Goal: Find specific page/section

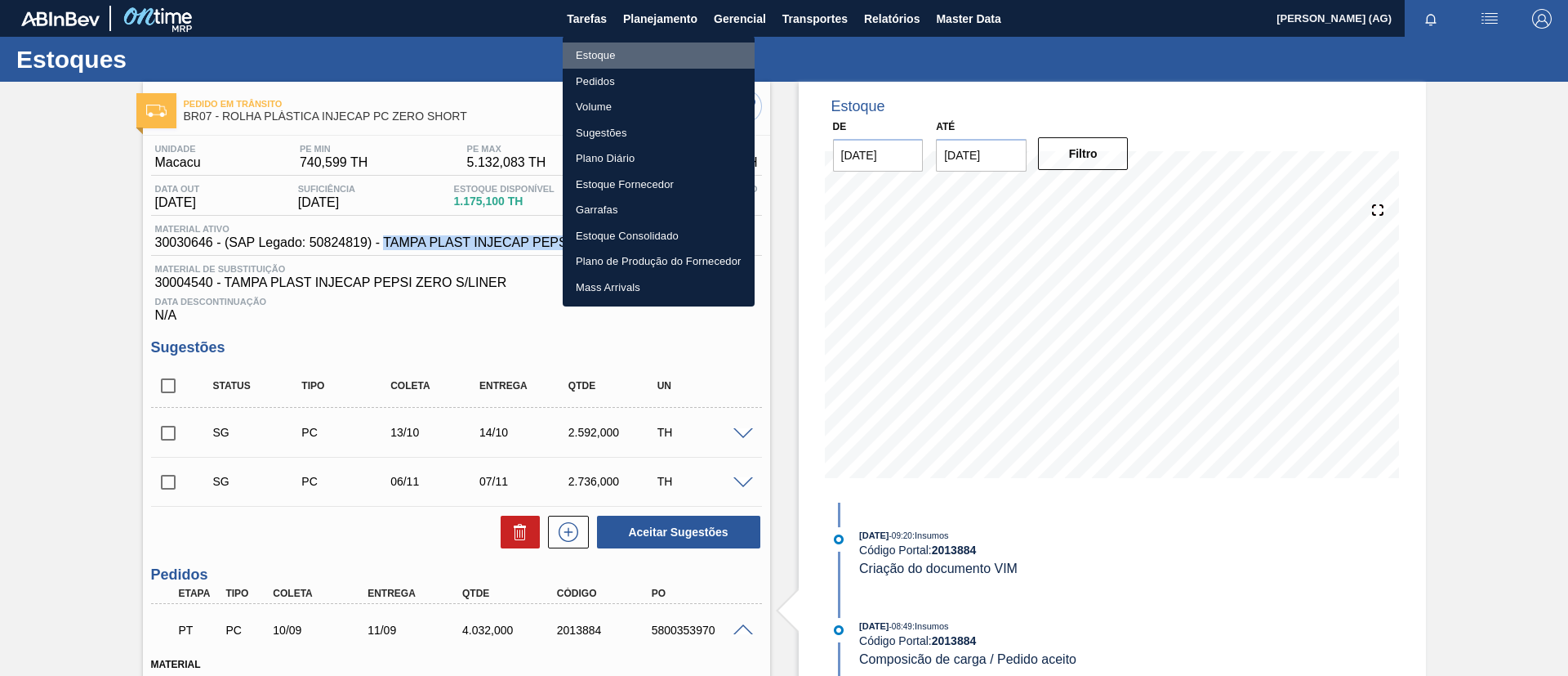
click at [655, 58] on li "Estoque" at bounding box center [659, 55] width 192 height 26
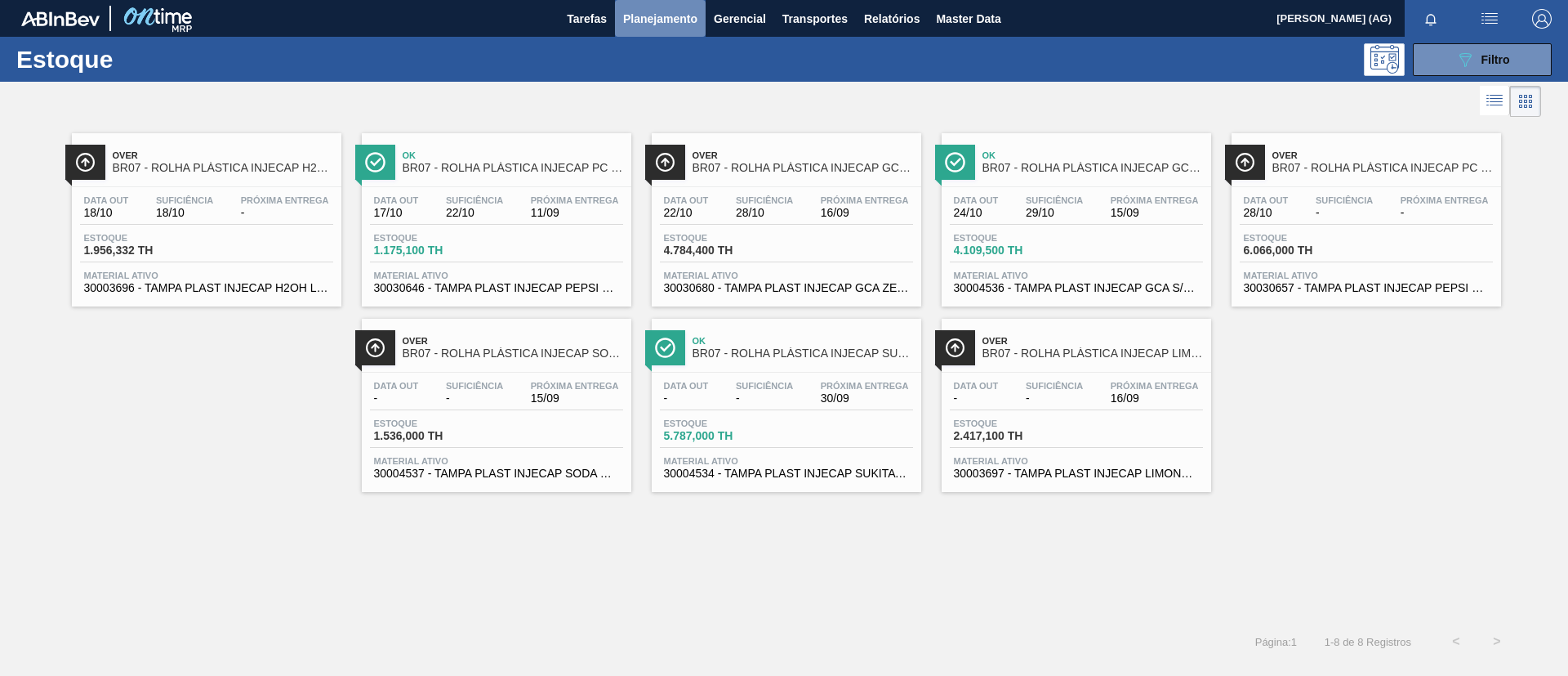
click at [645, 23] on span "Planejamento" at bounding box center [660, 19] width 74 height 20
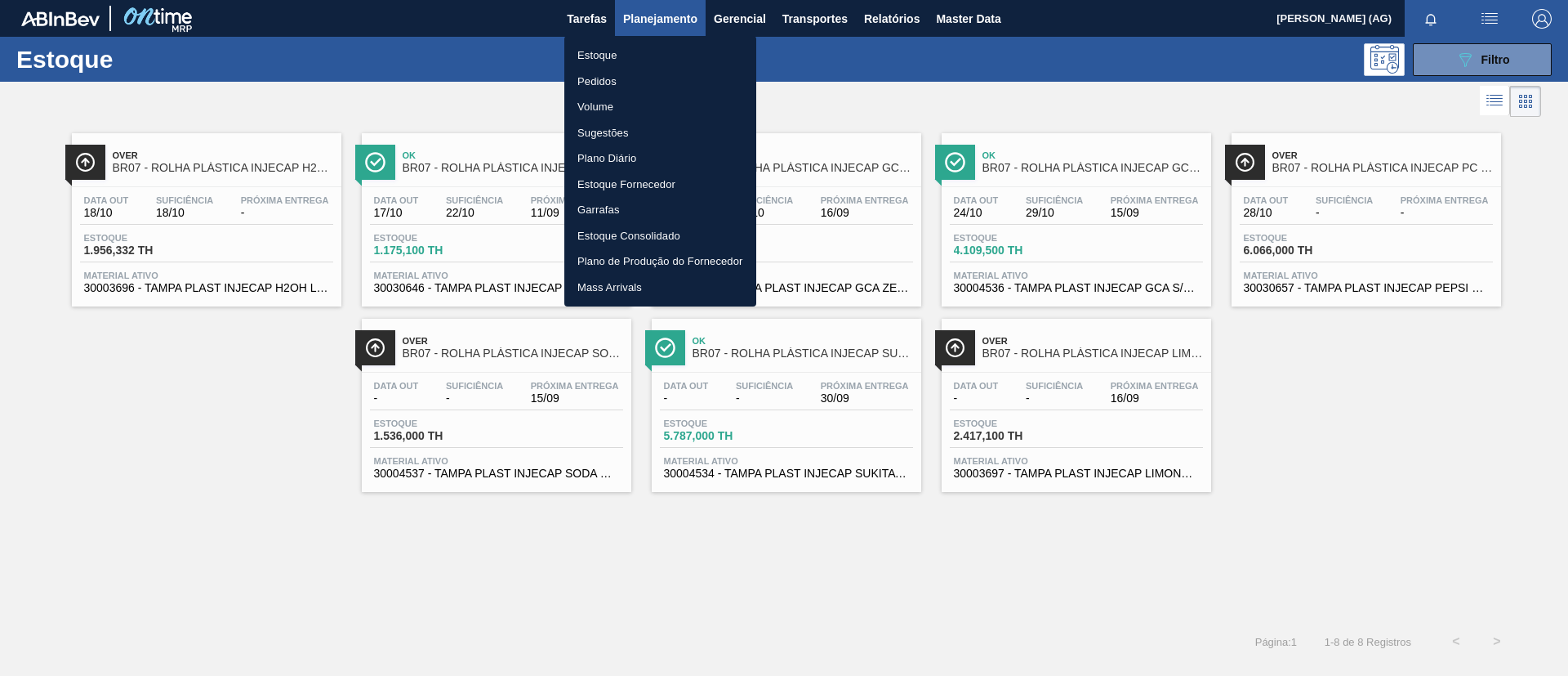
click at [659, 44] on li "Estoque" at bounding box center [660, 55] width 192 height 26
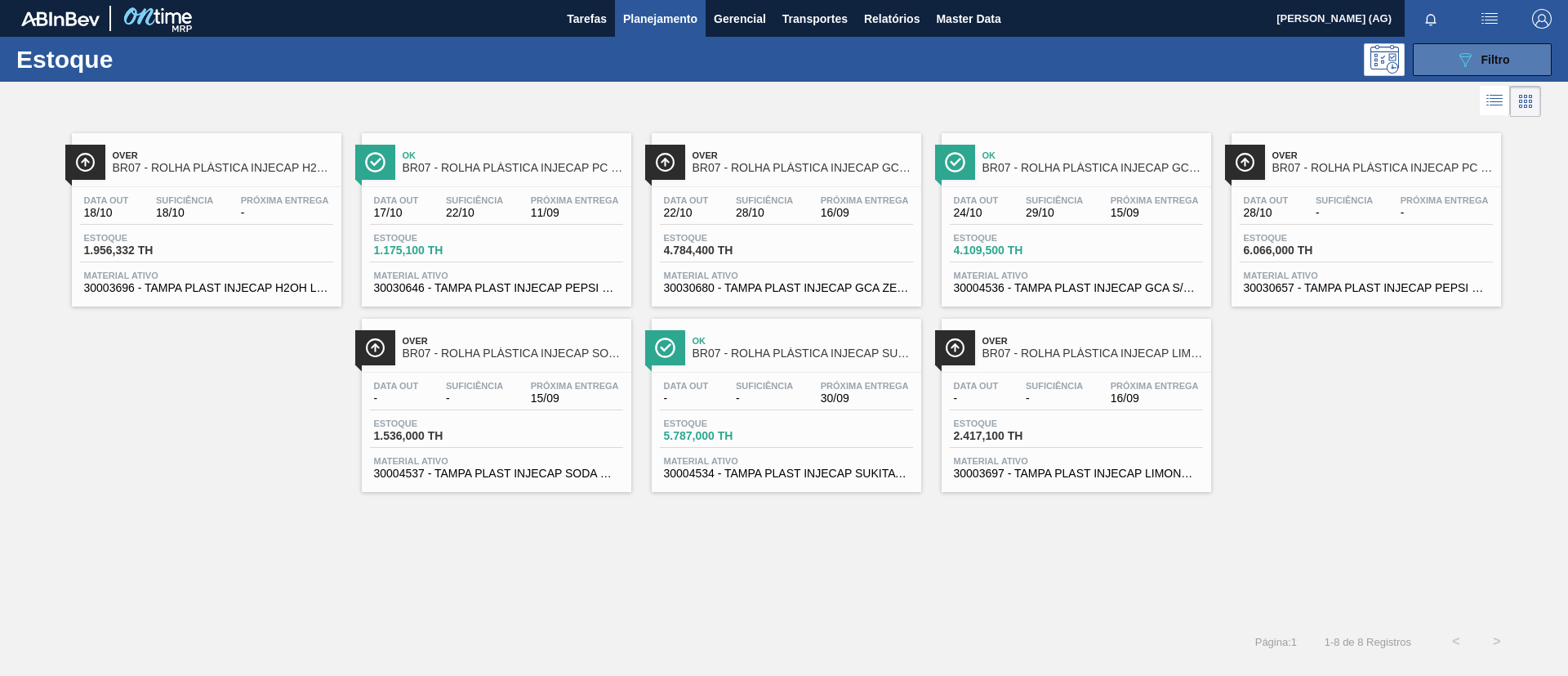
click at [1453, 52] on button "089F7B8B-B2A5-4AFE-B5C0-19BA573D28AC Filtro" at bounding box center [1482, 59] width 139 height 32
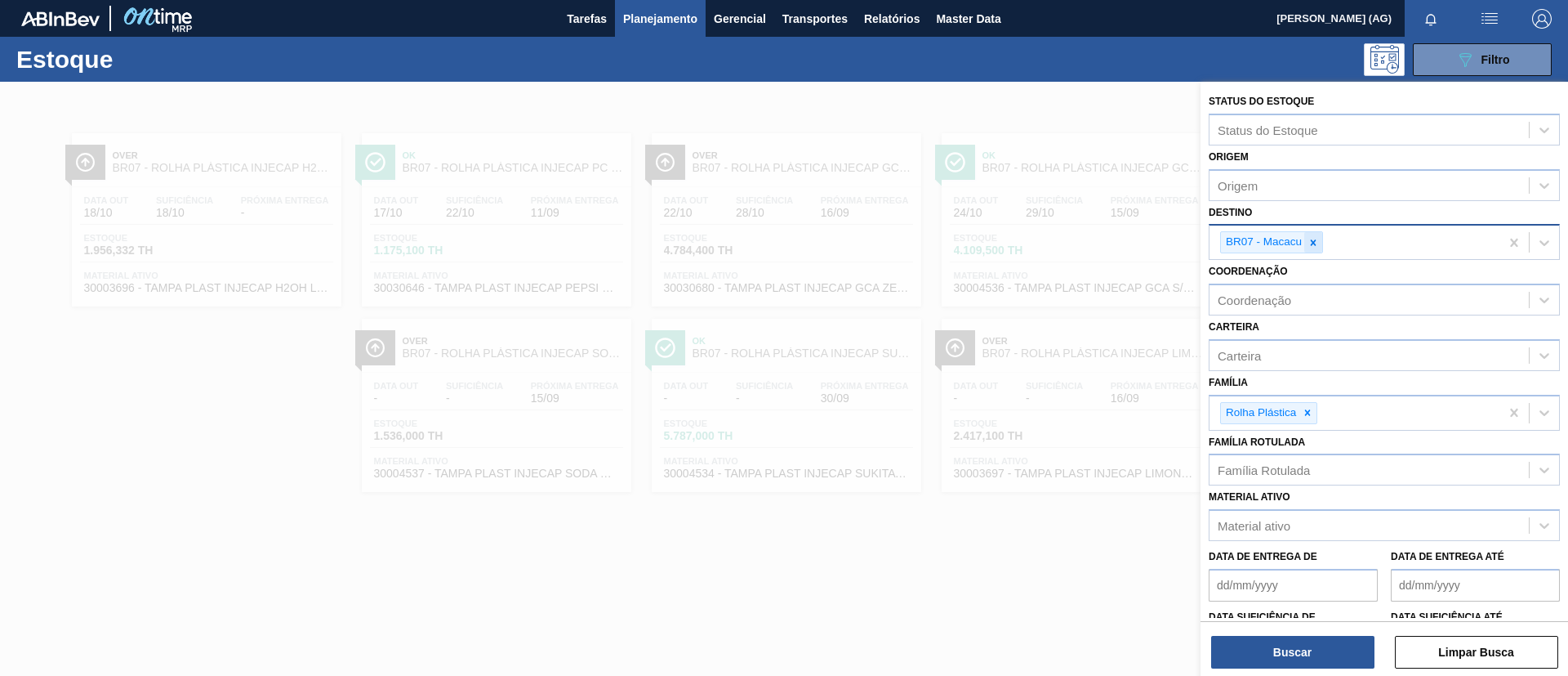
click at [1312, 243] on icon at bounding box center [1313, 242] width 12 height 12
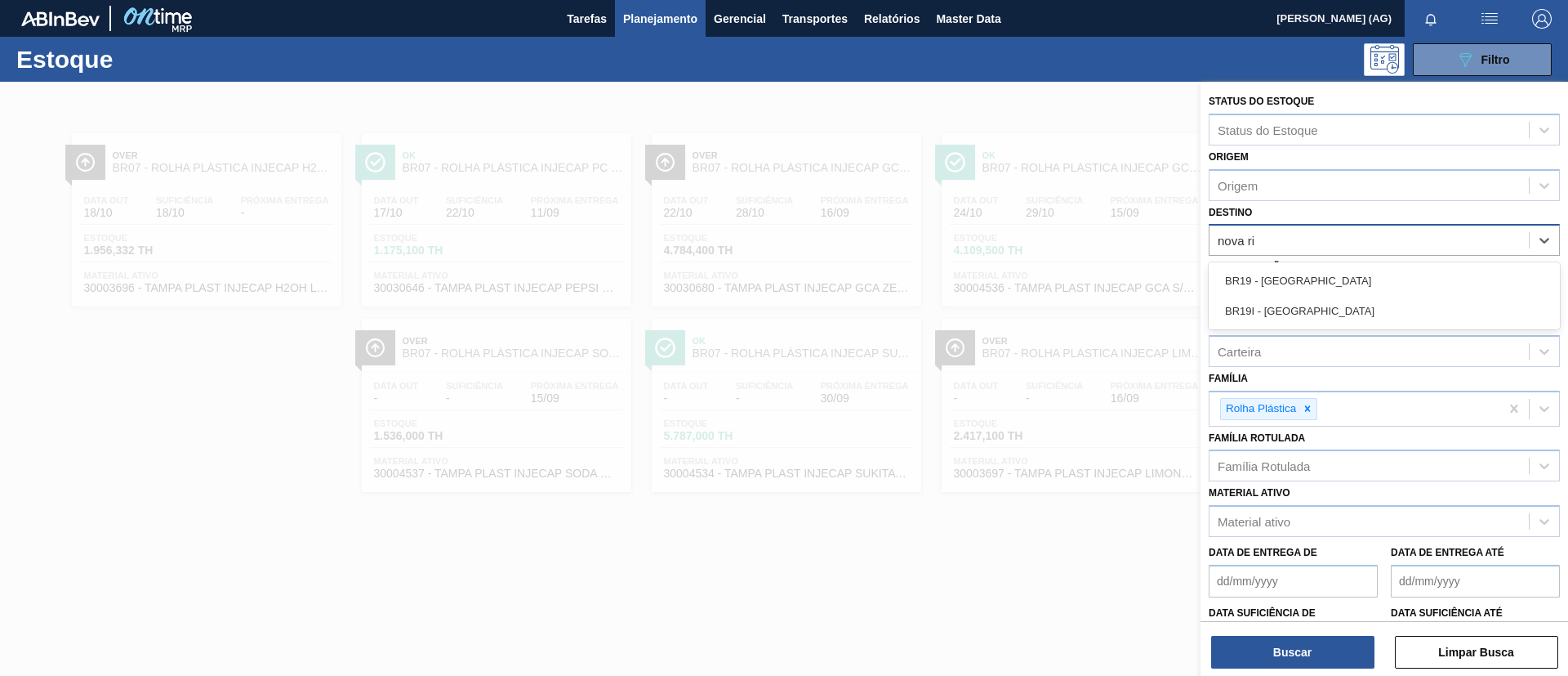
type input "[GEOGRAPHIC_DATA]"
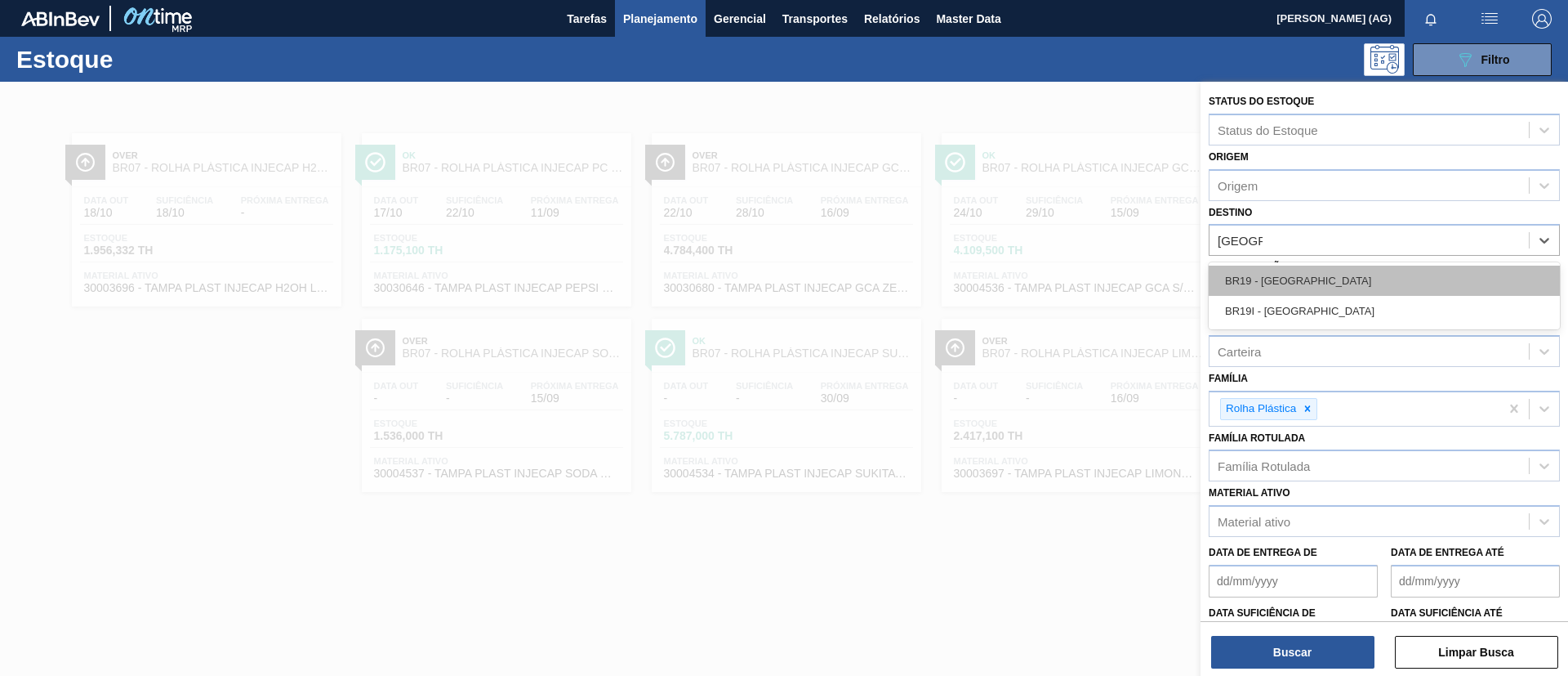
click at [1329, 281] on div "BR19 - [GEOGRAPHIC_DATA]" at bounding box center [1384, 281] width 351 height 30
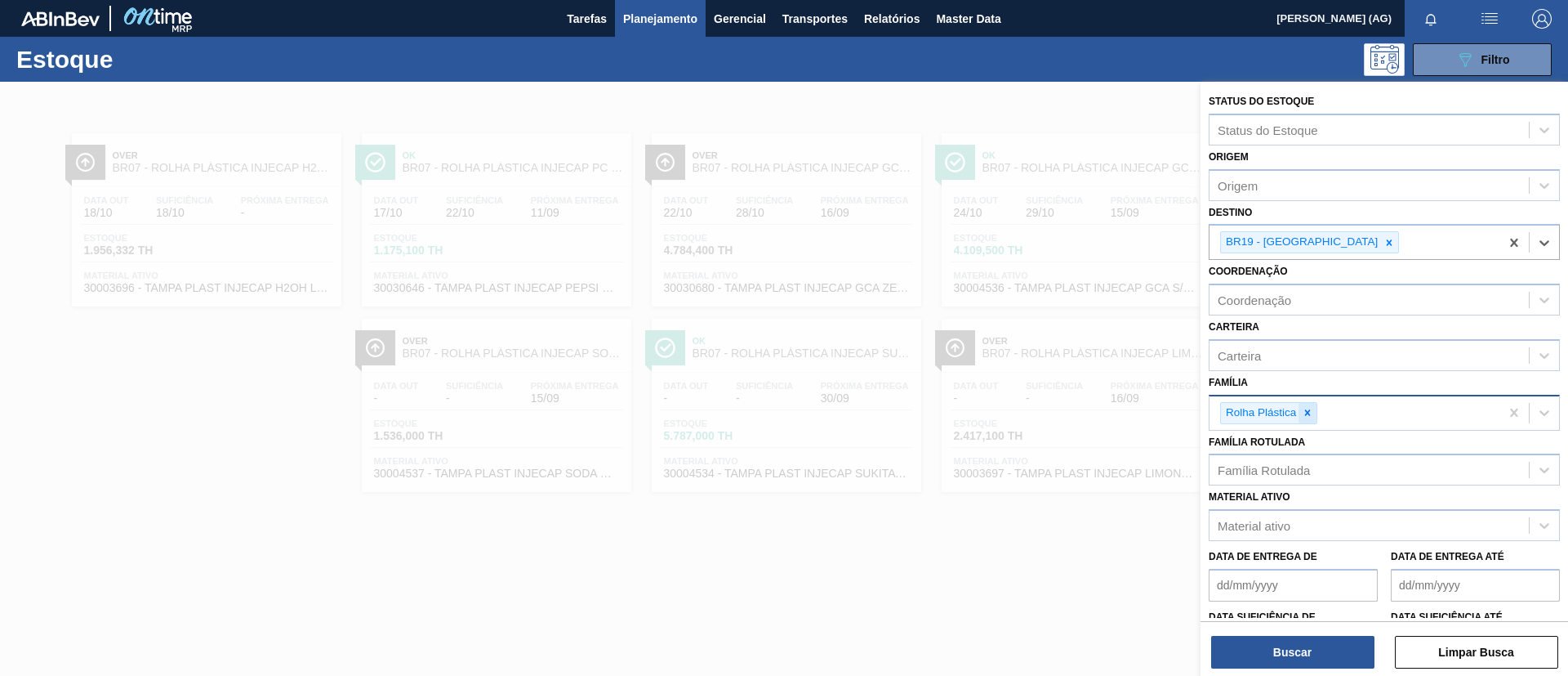
click at [1310, 418] on icon at bounding box center [1307, 412] width 12 height 12
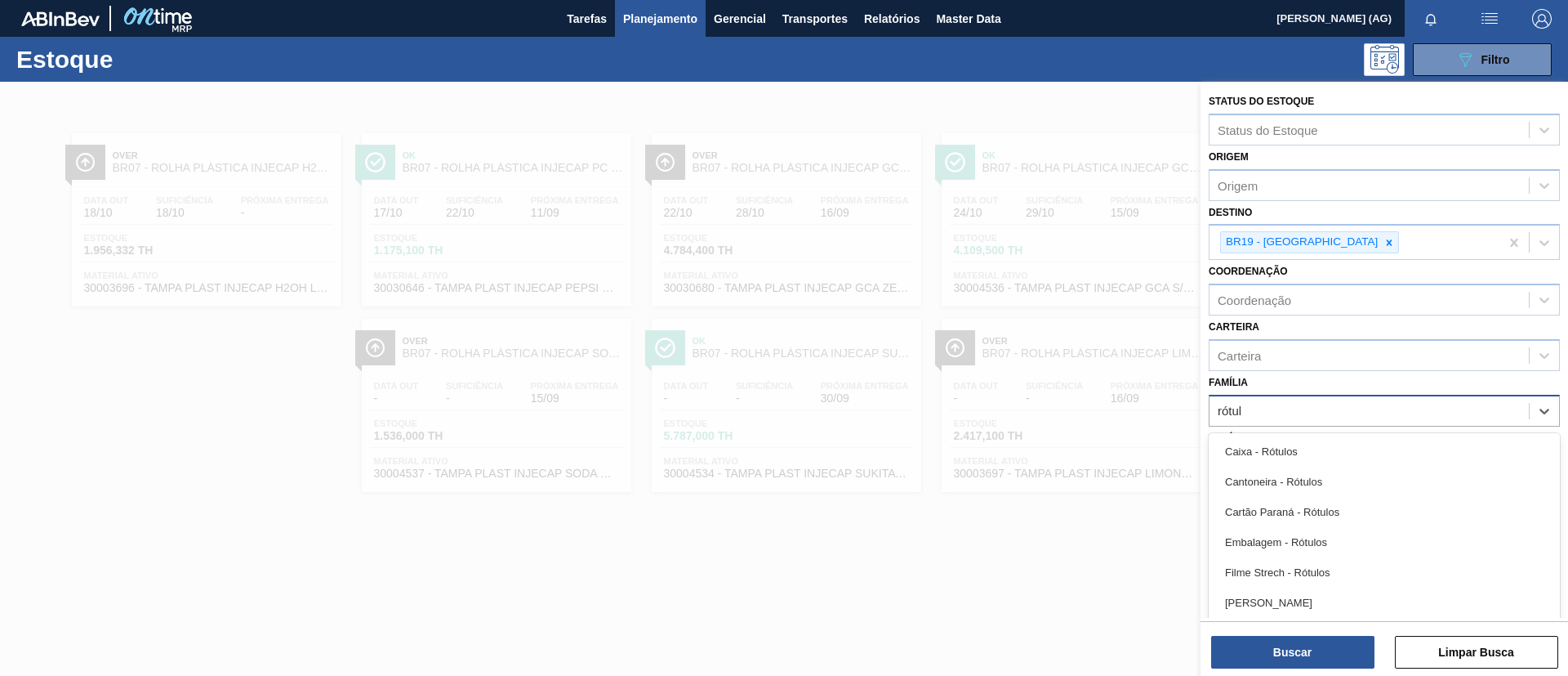
type input "rótulo"
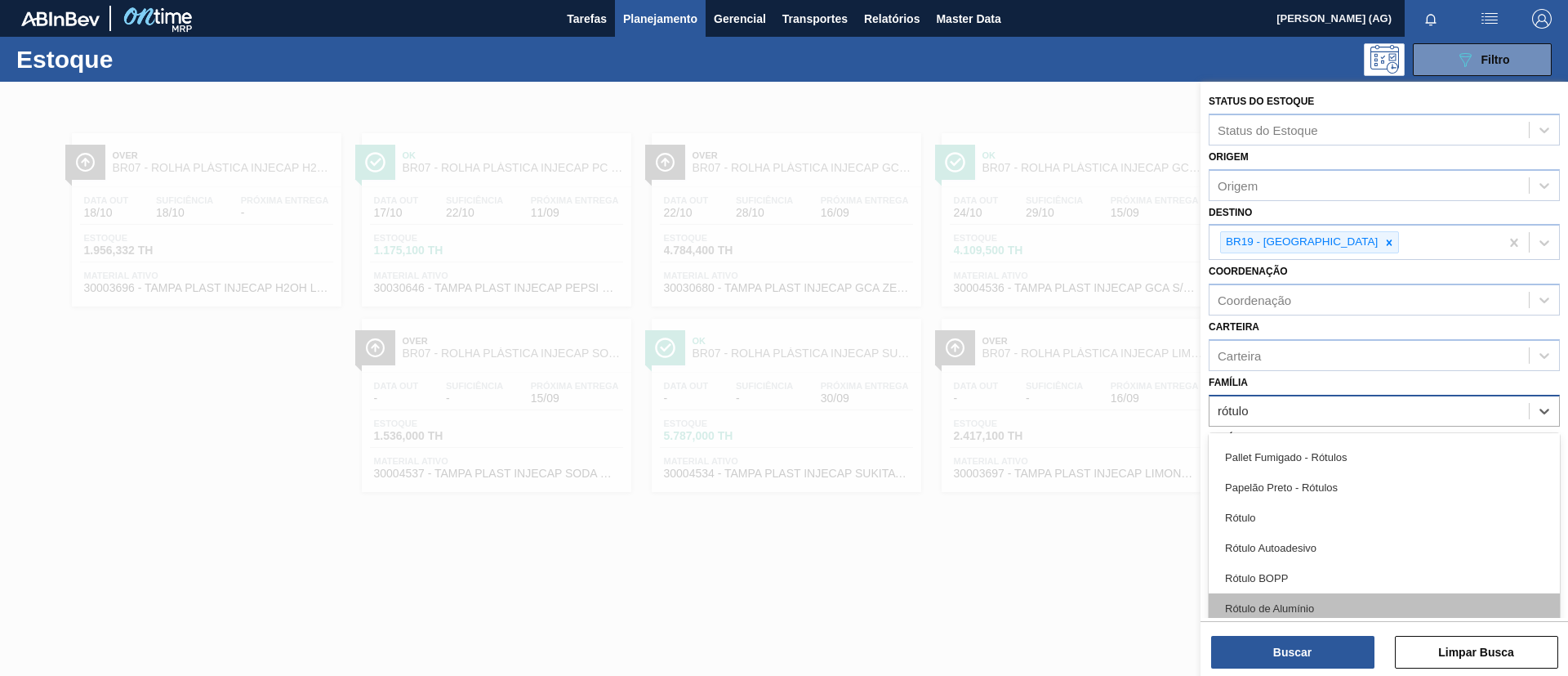
scroll to position [284, 0]
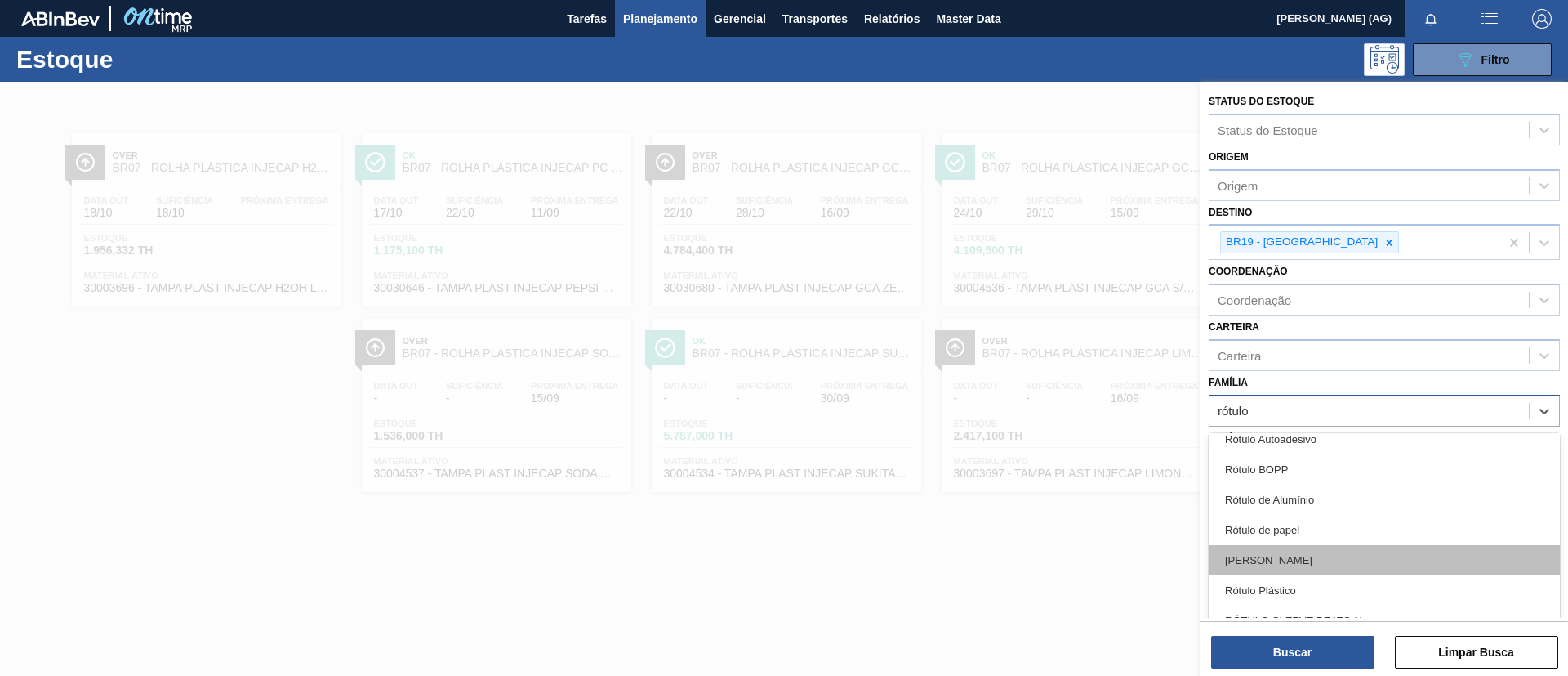
click at [1322, 555] on div "[PERSON_NAME]" at bounding box center [1384, 560] width 351 height 30
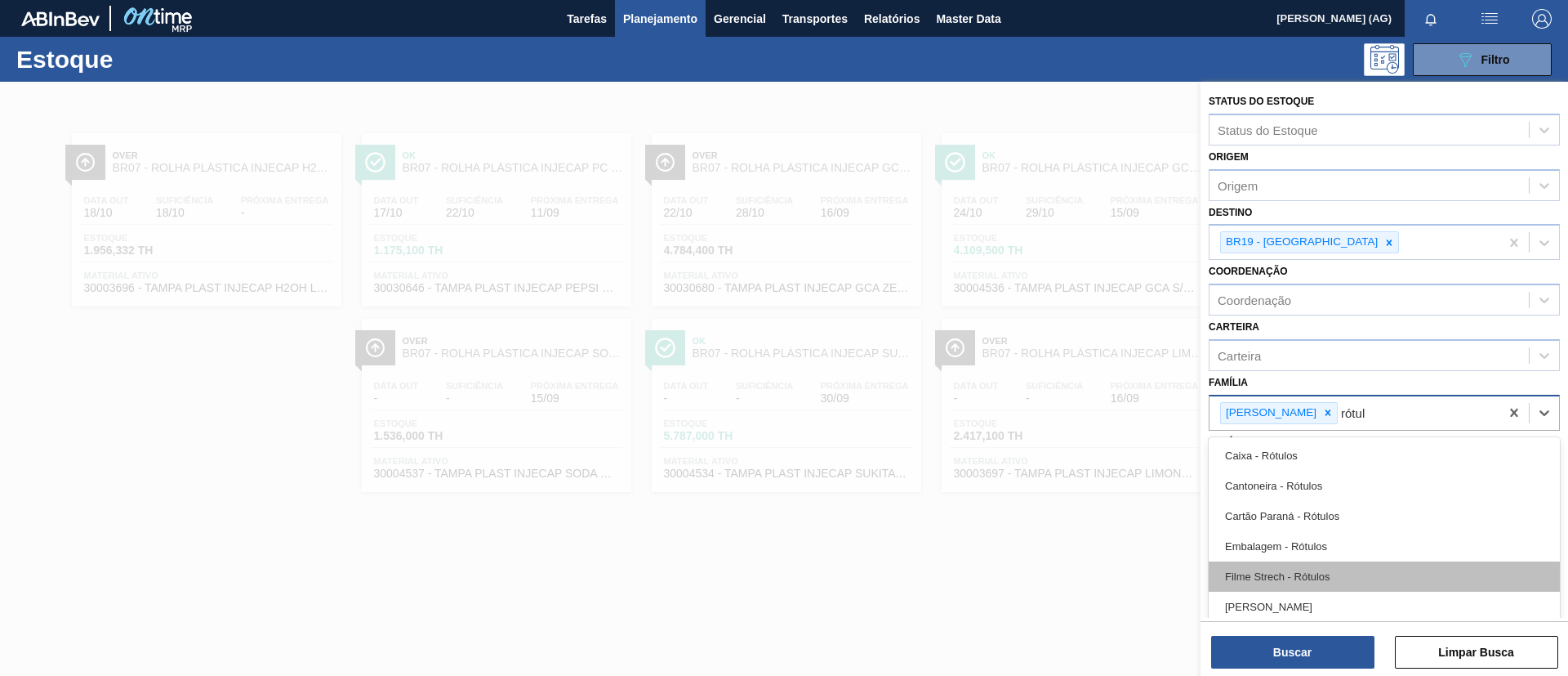
type input "rótulo"
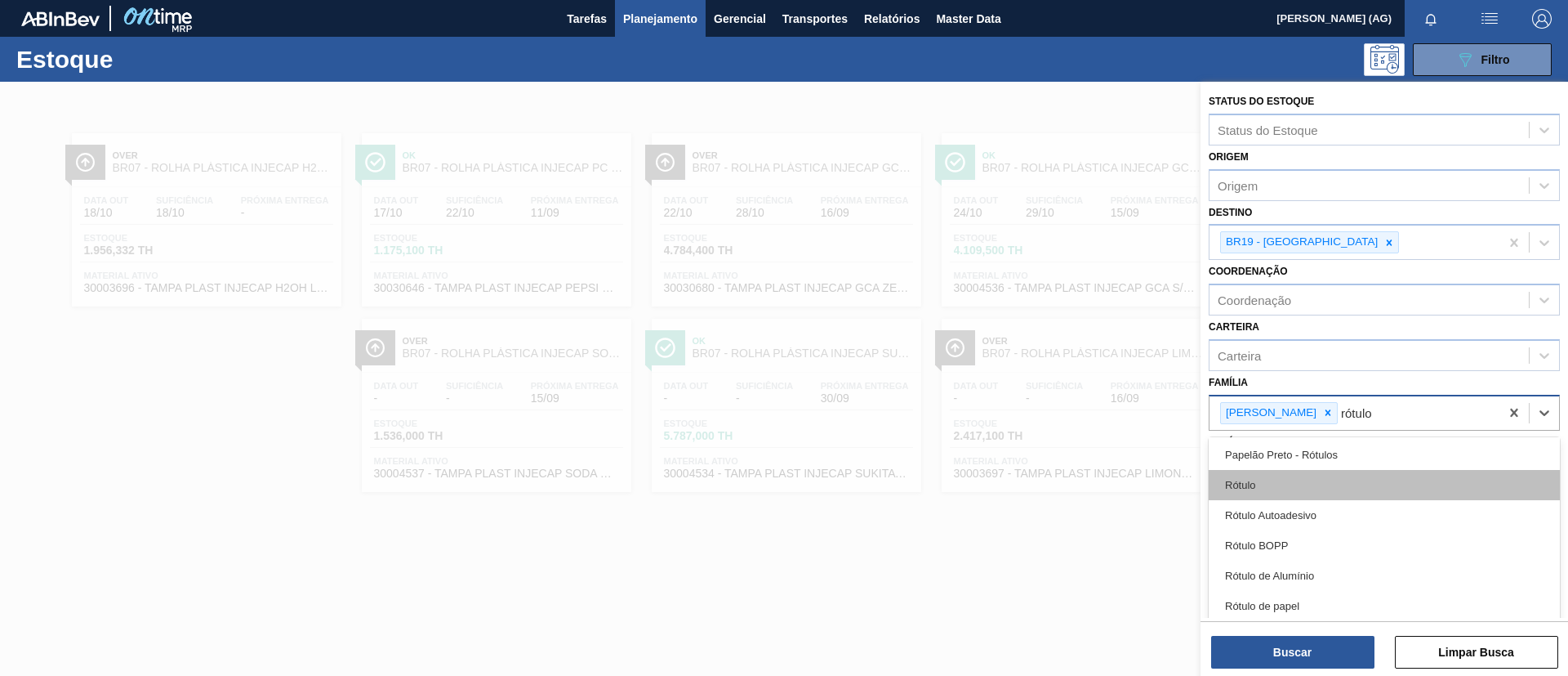
scroll to position [245, 0]
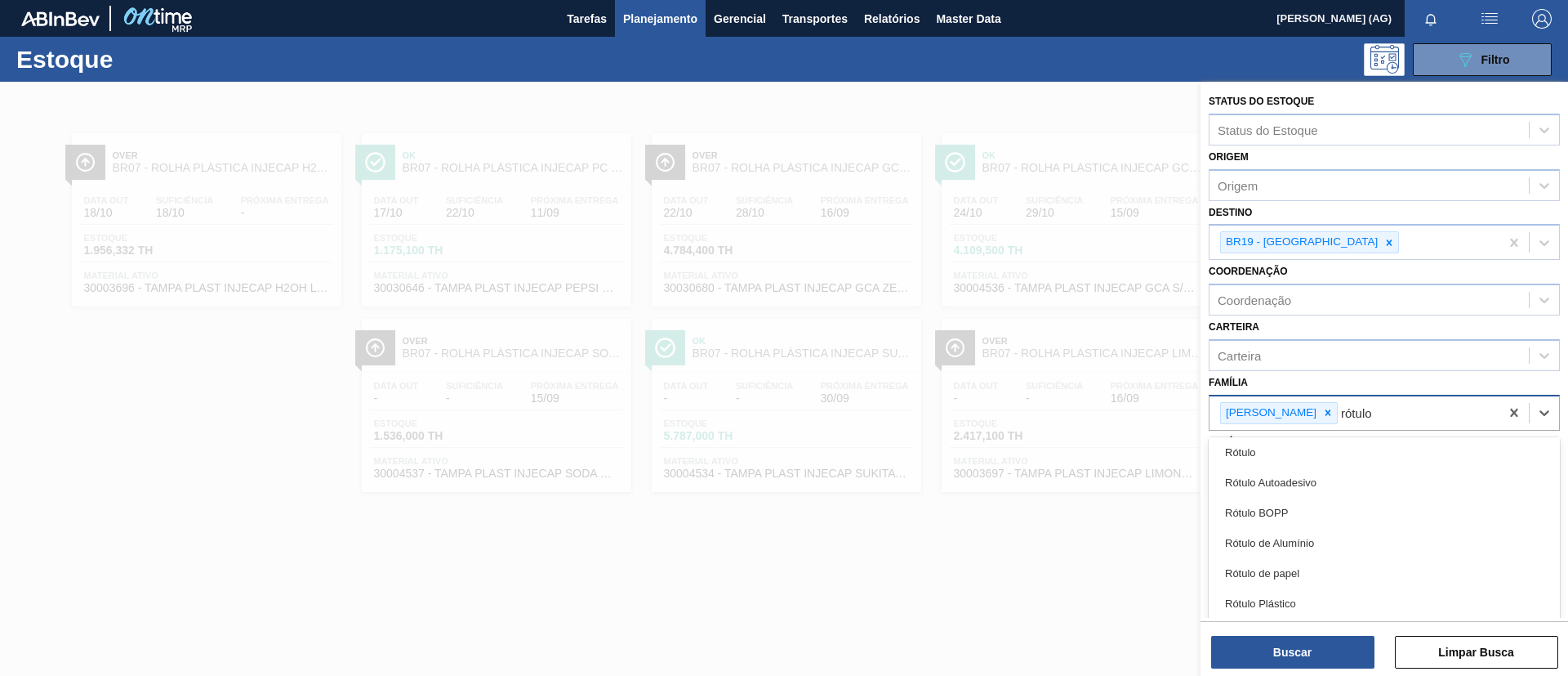
click at [1330, 568] on div "Rótulo de papel" at bounding box center [1384, 574] width 351 height 30
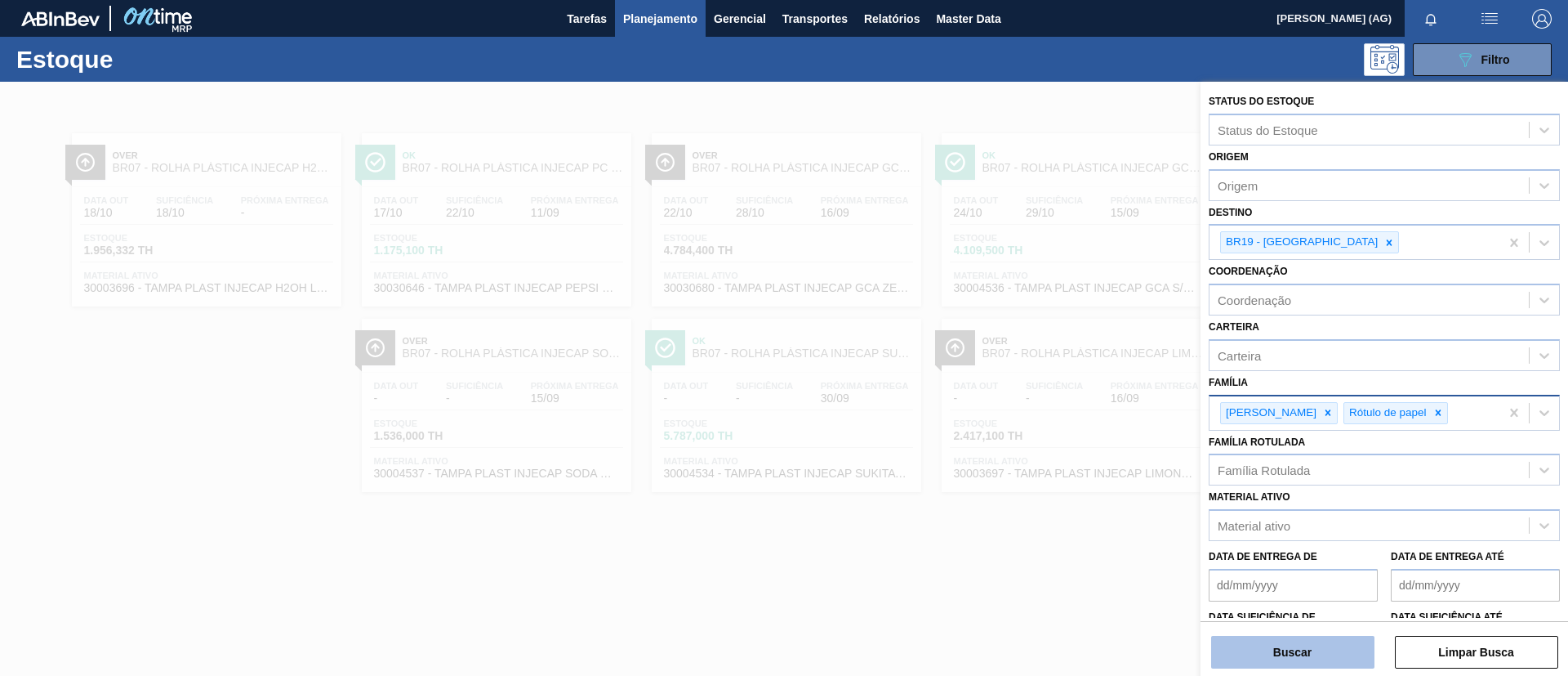
click at [1346, 661] on button "Buscar" at bounding box center [1293, 652] width 163 height 32
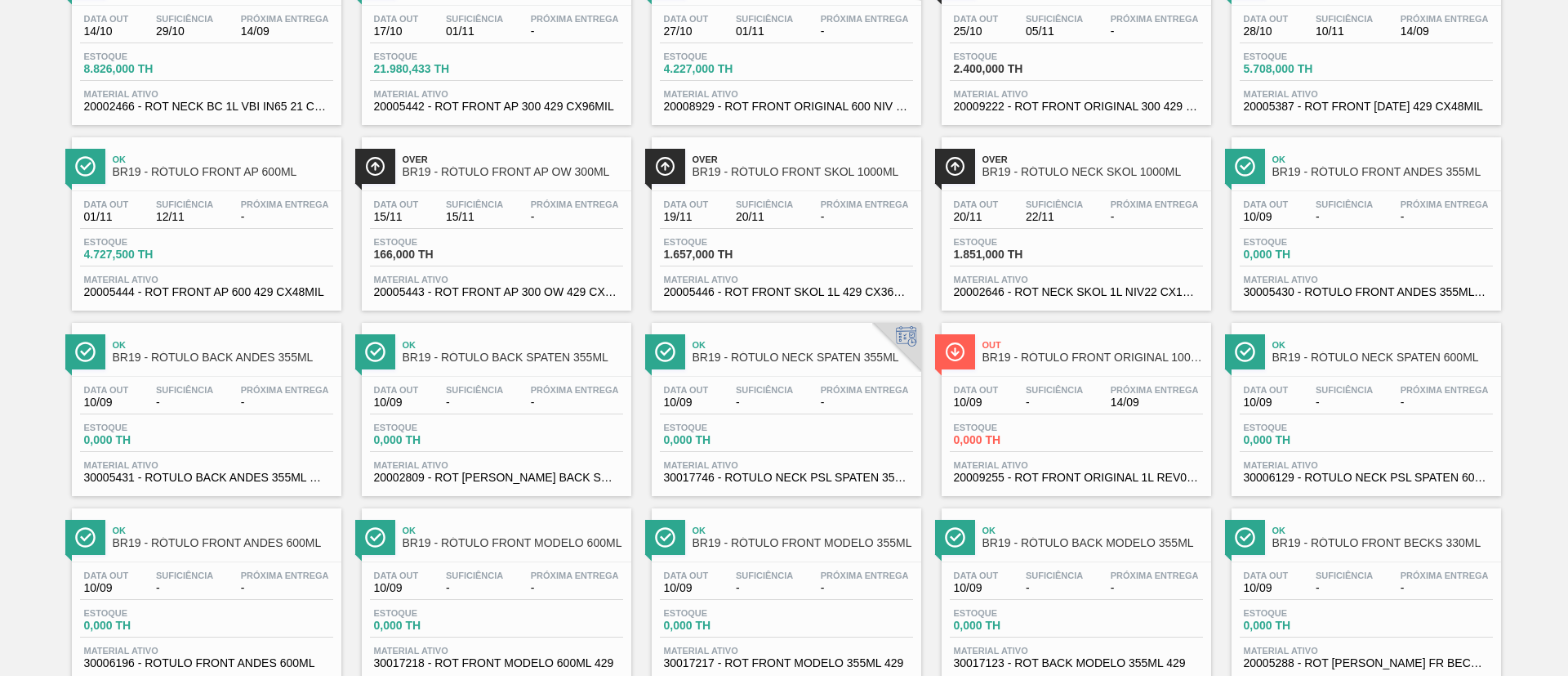
scroll to position [368, 0]
click at [959, 346] on img at bounding box center [955, 351] width 21 height 21
